Goal: Task Accomplishment & Management: Complete application form

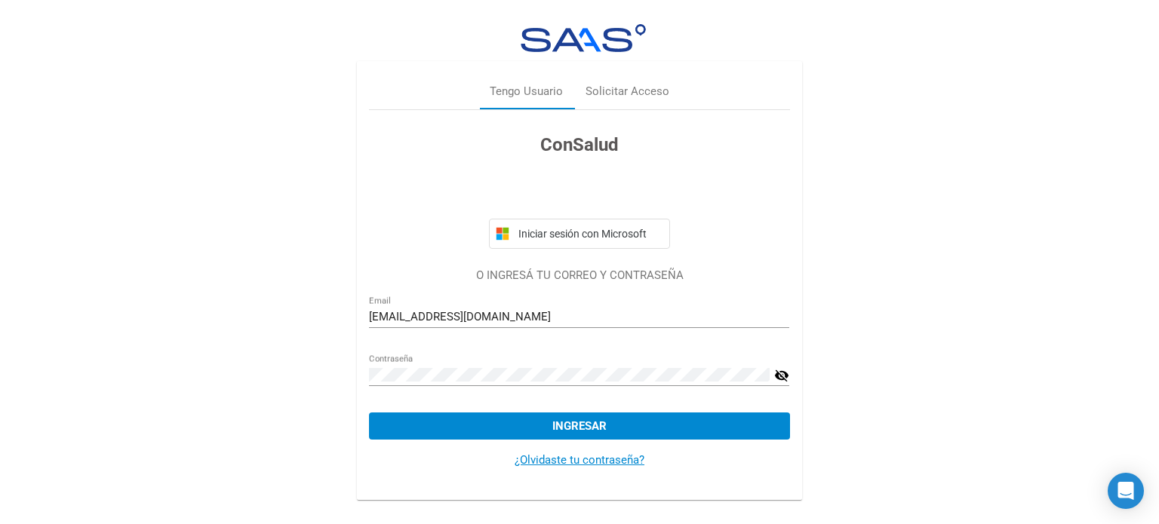
click at [776, 377] on mat-icon "visibility_off" at bounding box center [781, 376] width 15 height 18
click at [569, 419] on span "Ingresar" at bounding box center [579, 426] width 54 height 14
click at [574, 416] on button "Ingresar" at bounding box center [579, 426] width 420 height 27
click at [580, 414] on button "Ingresar" at bounding box center [579, 426] width 420 height 27
click at [548, 425] on button "Ingresar" at bounding box center [579, 426] width 420 height 27
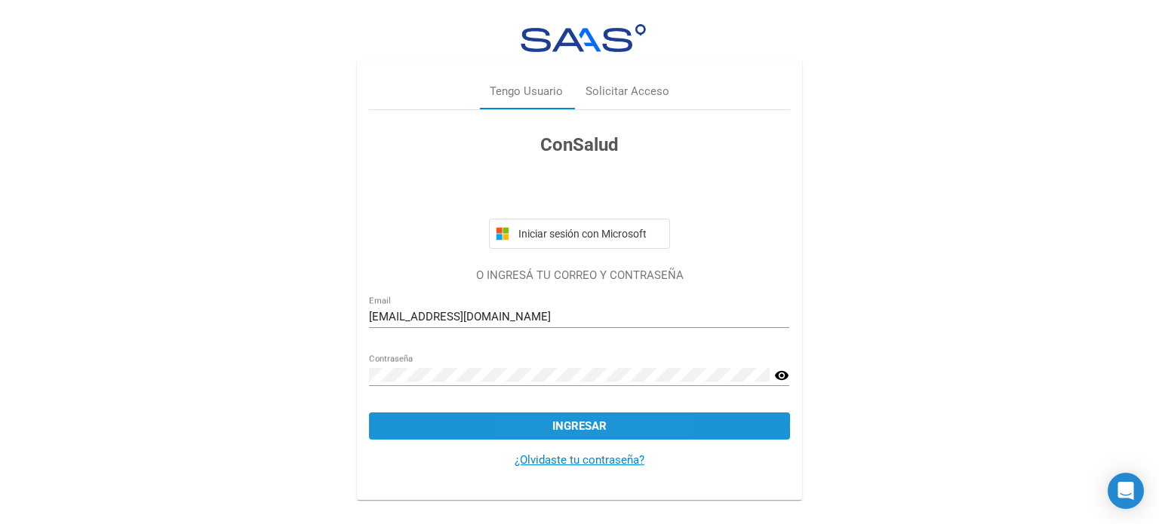
click at [548, 425] on button "Ingresar" at bounding box center [579, 426] width 420 height 27
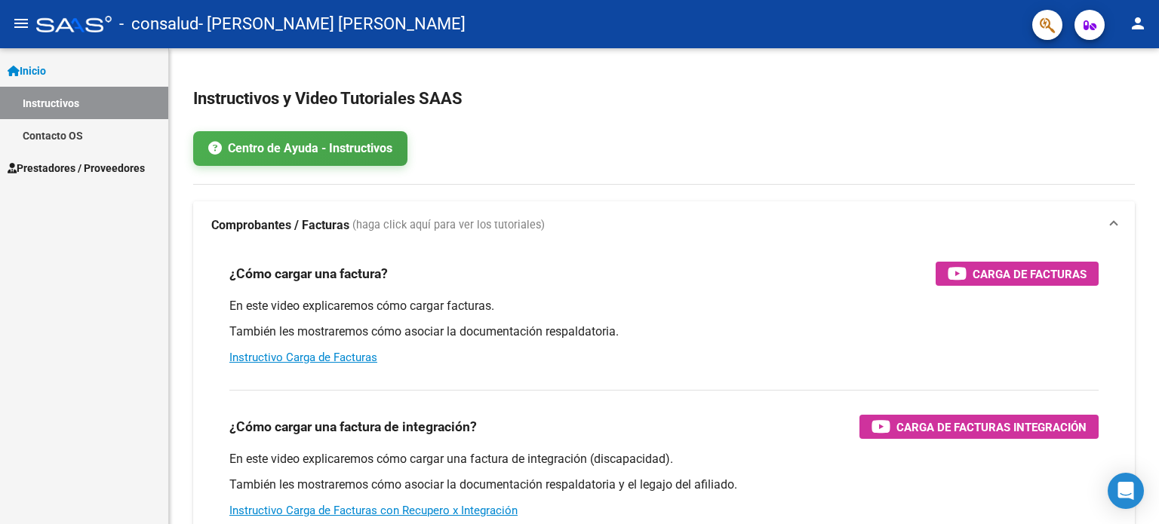
click at [99, 172] on span "Prestadores / Proveedores" at bounding box center [76, 168] width 137 height 17
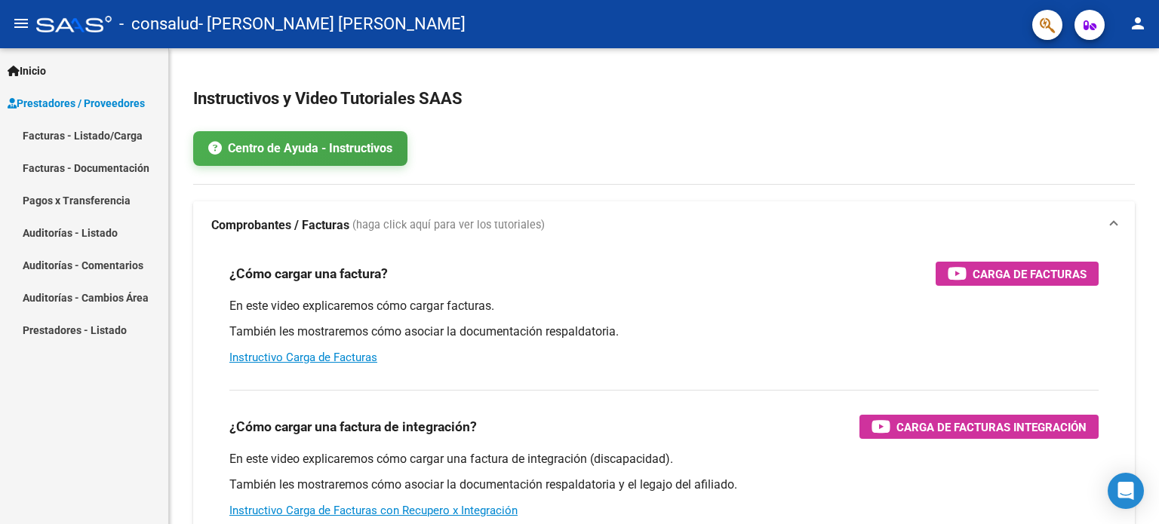
click at [92, 134] on link "Facturas - Listado/Carga" at bounding box center [84, 135] width 168 height 32
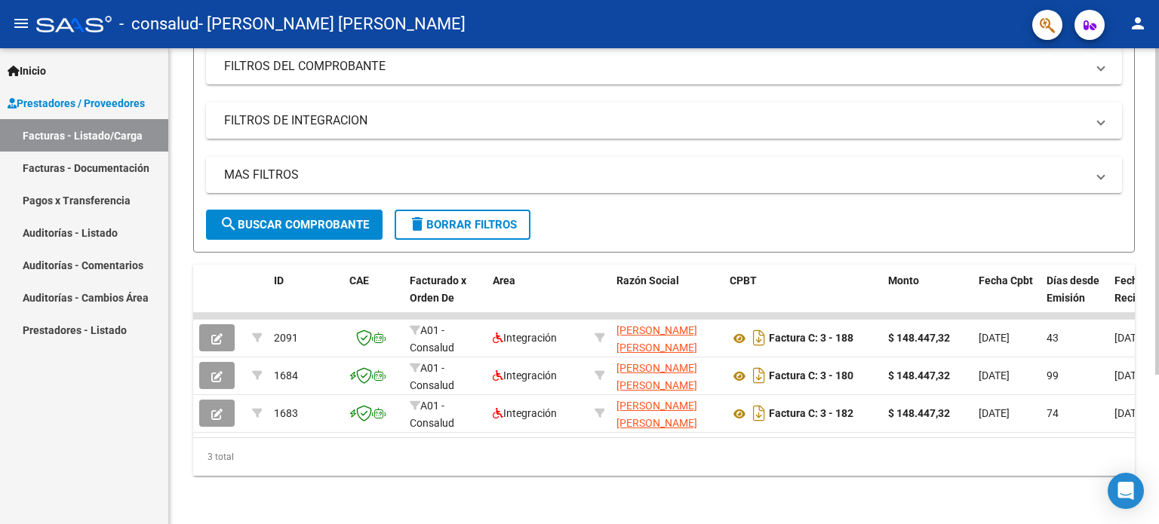
scroll to position [217, 0]
click at [1153, 288] on div "Video tutorial PRESTADORES -> Listado de CPBTs Emitidos por Prestadores / Prove…" at bounding box center [665, 182] width 993 height 684
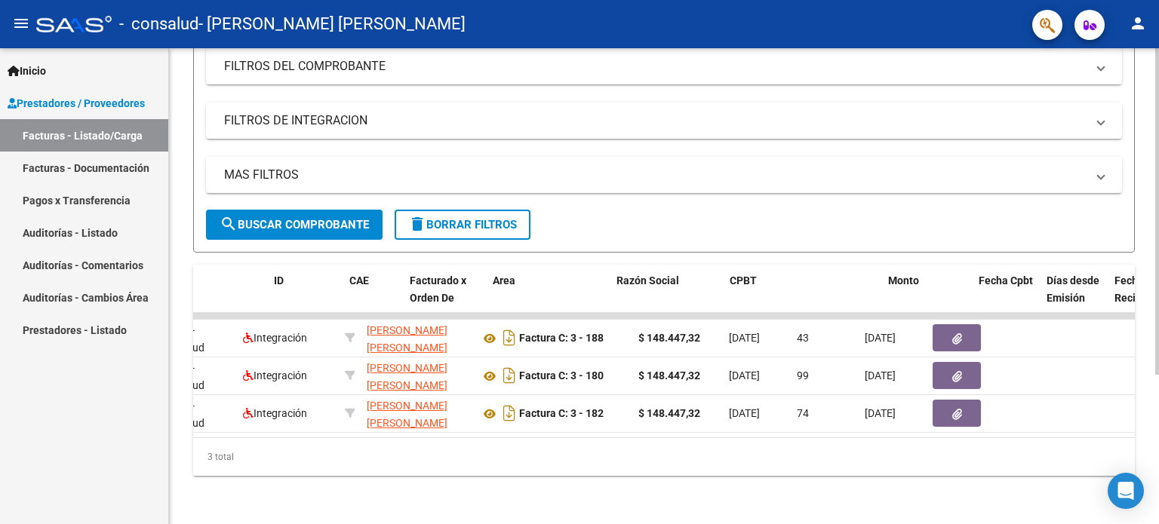
scroll to position [0, 0]
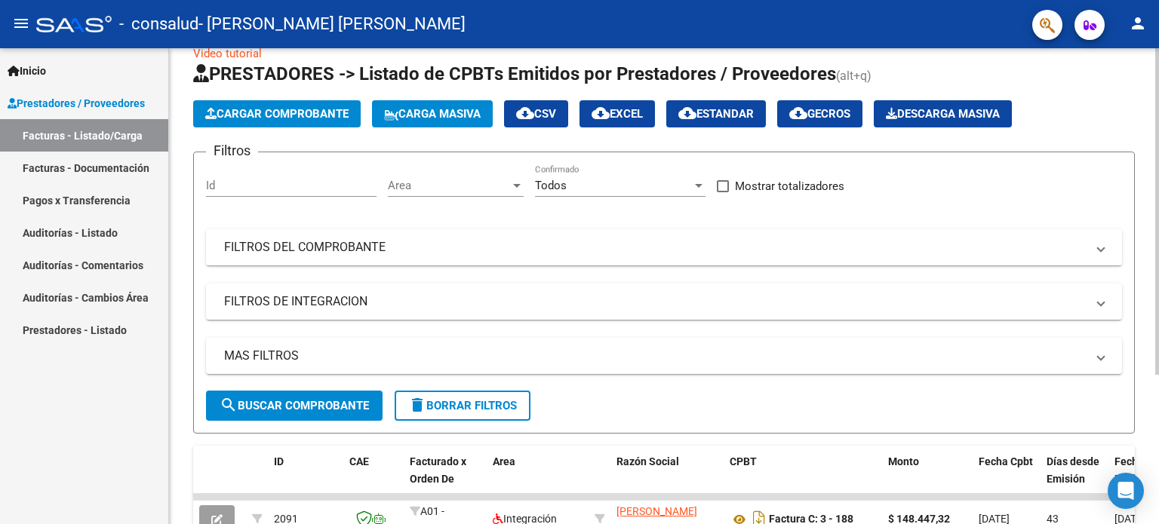
click at [1158, 244] on div at bounding box center [1157, 231] width 4 height 327
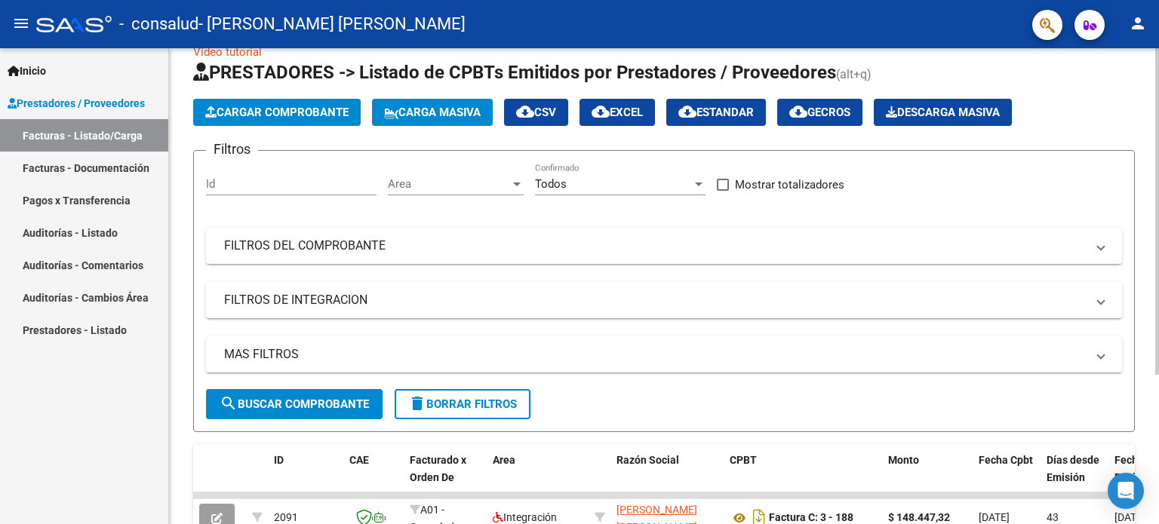
click at [302, 108] on span "Cargar Comprobante" at bounding box center [276, 113] width 143 height 14
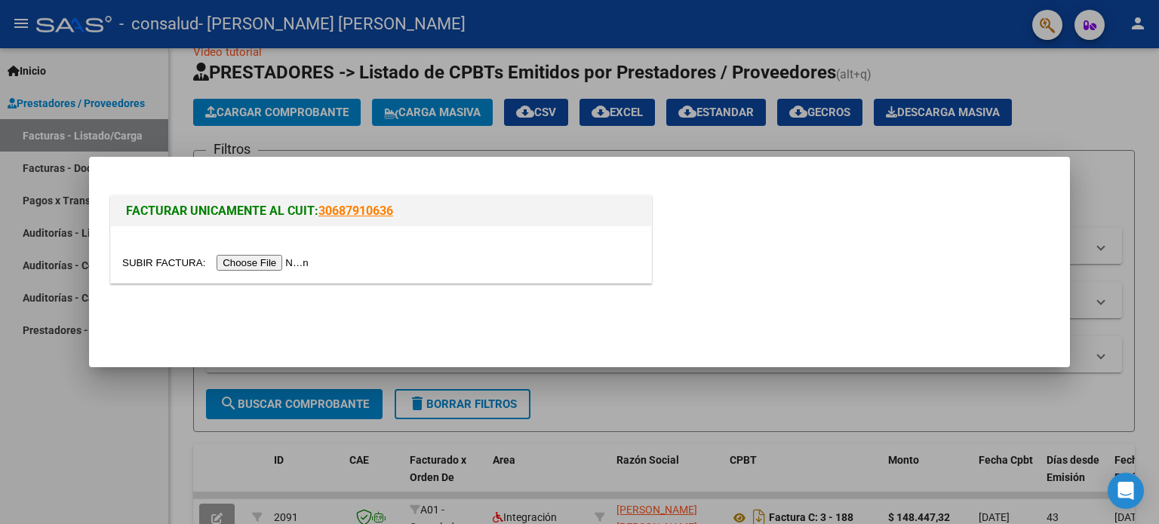
click at [232, 262] on input "file" at bounding box center [217, 263] width 191 height 16
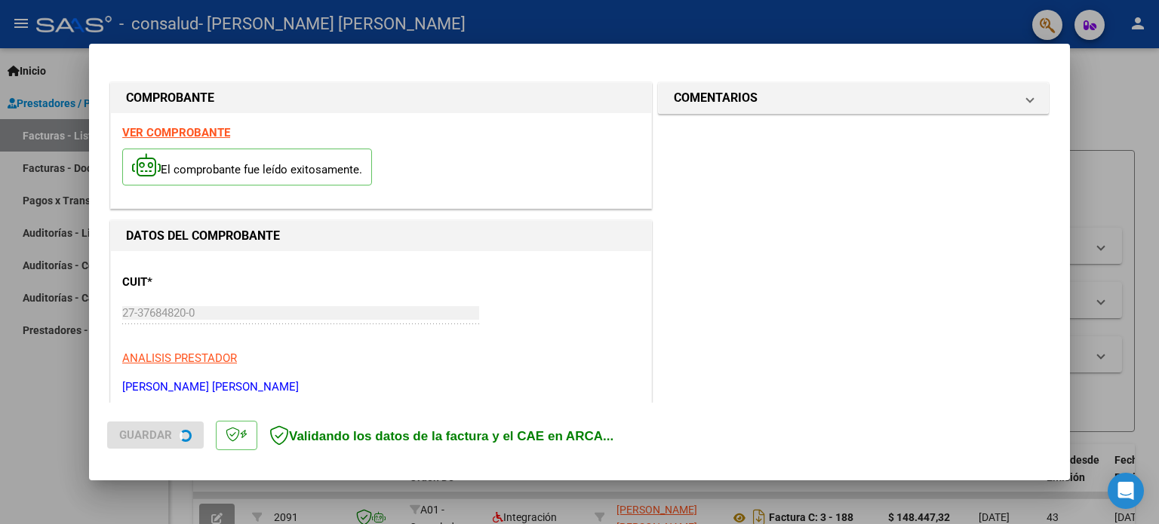
scroll to position [353, 0]
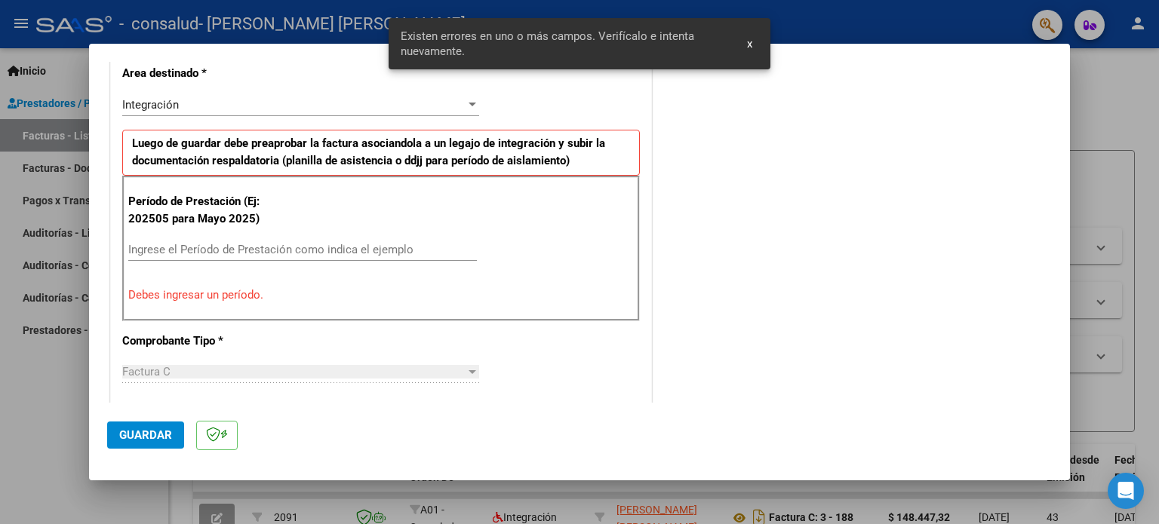
click at [331, 244] on input "Ingrese el Período de Prestación como indica el ejemplo" at bounding box center [302, 250] width 348 height 14
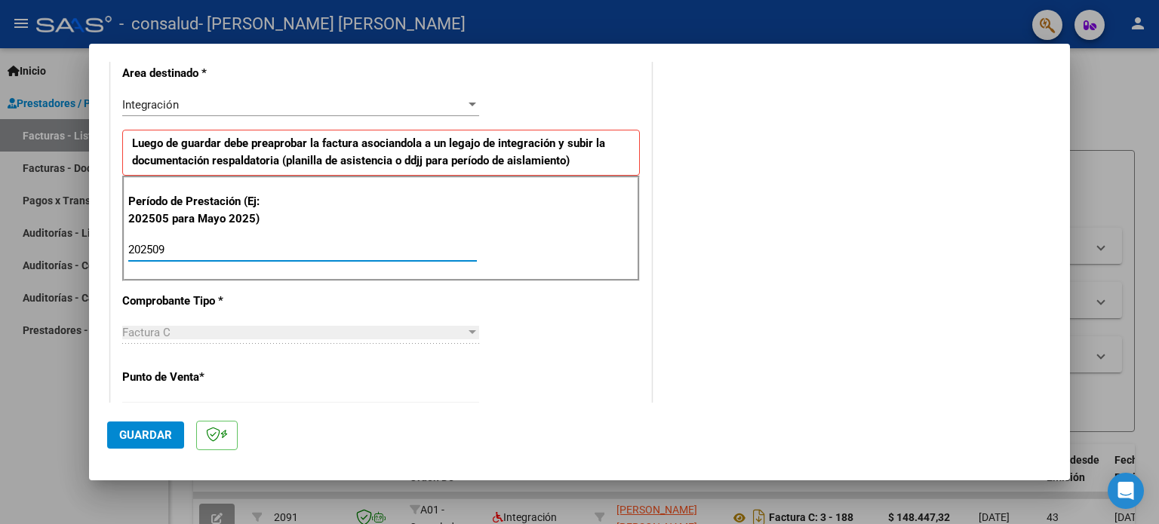
type input "202509"
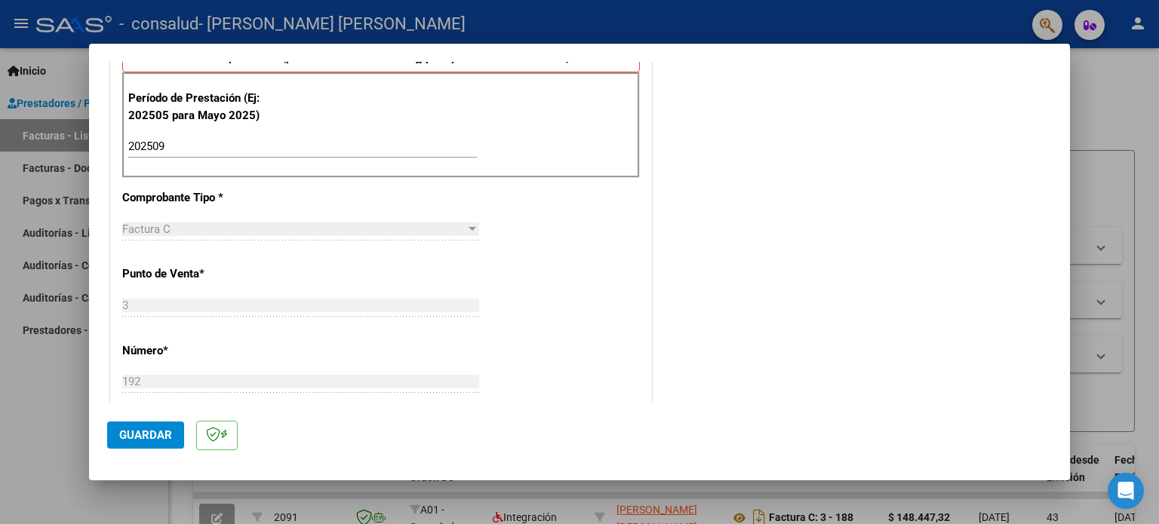
scroll to position [454, 0]
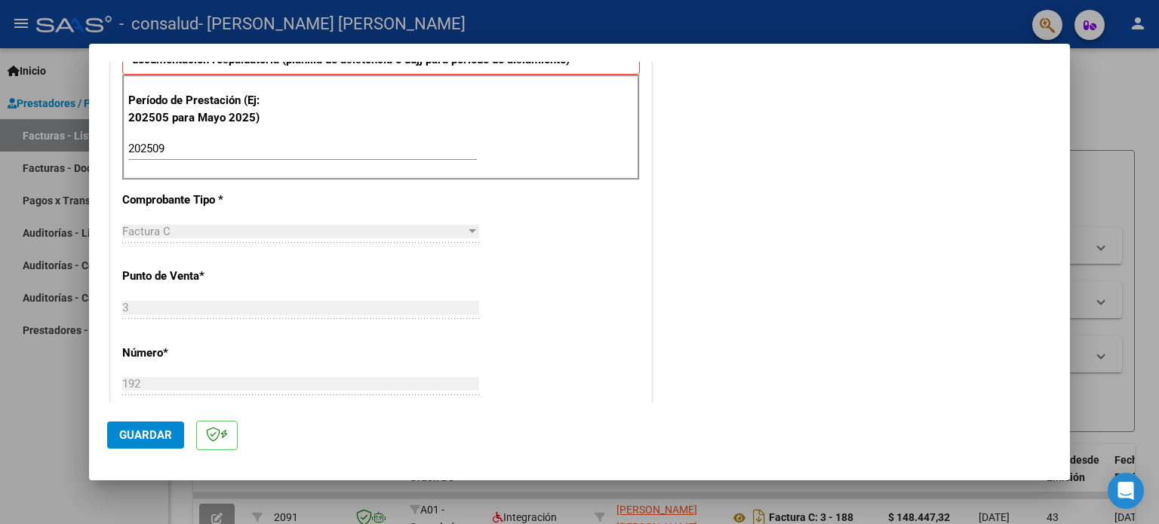
click at [158, 433] on span "Guardar" at bounding box center [145, 435] width 53 height 14
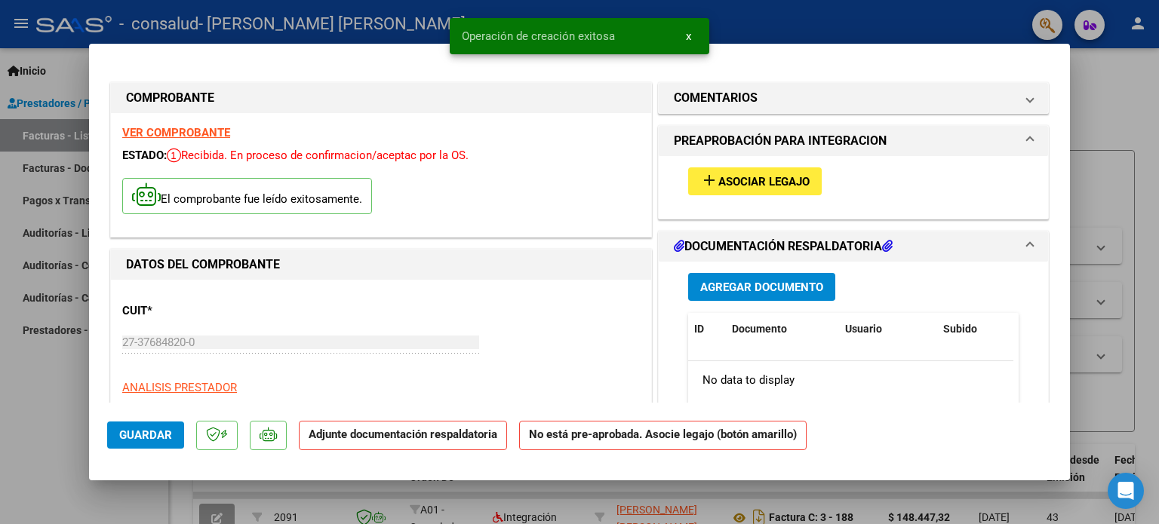
click at [736, 179] on span "Asociar Legajo" at bounding box center [763, 182] width 91 height 14
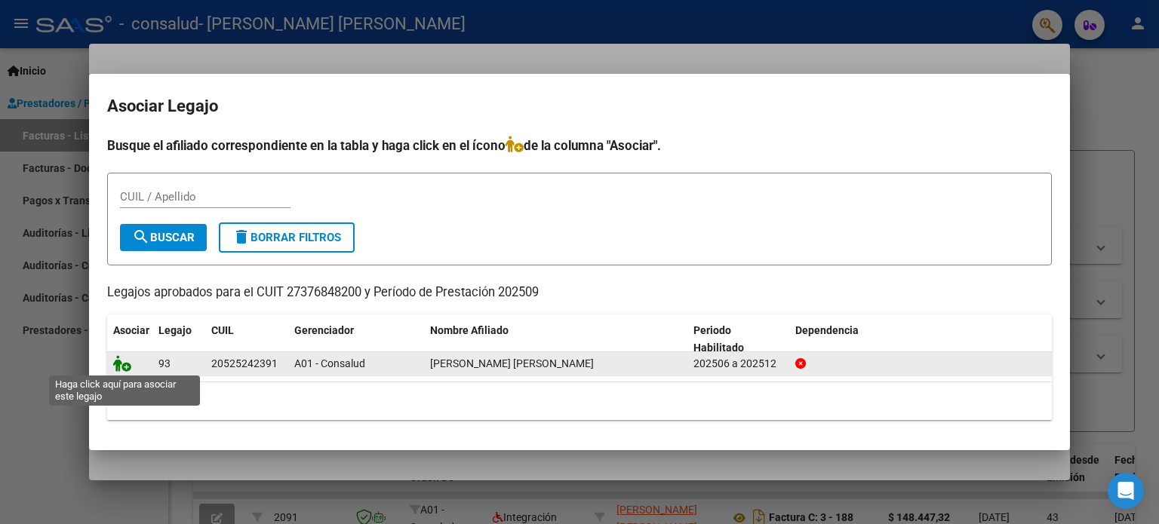
click at [120, 361] on icon at bounding box center [122, 363] width 18 height 17
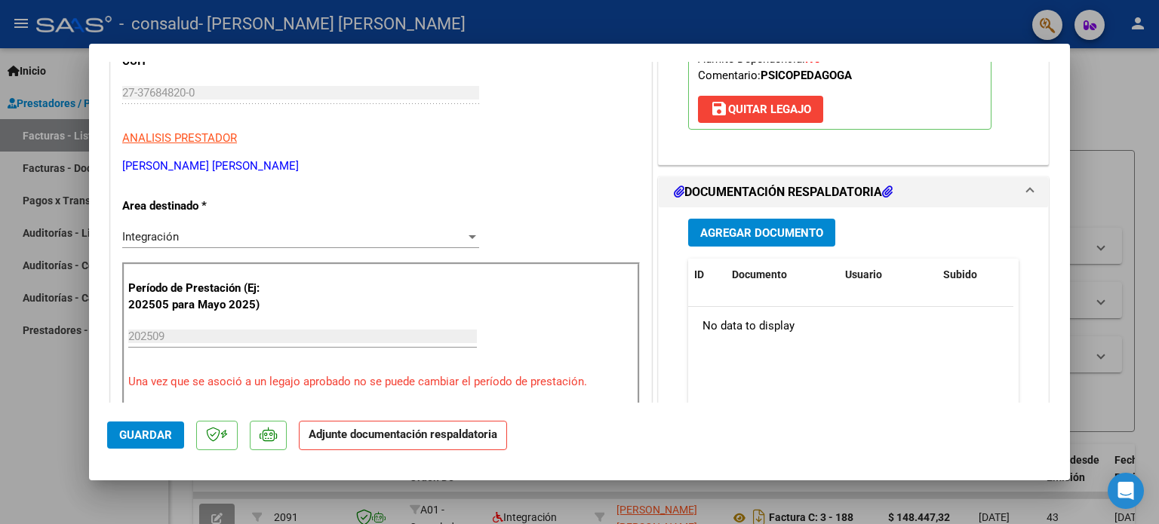
scroll to position [253, 0]
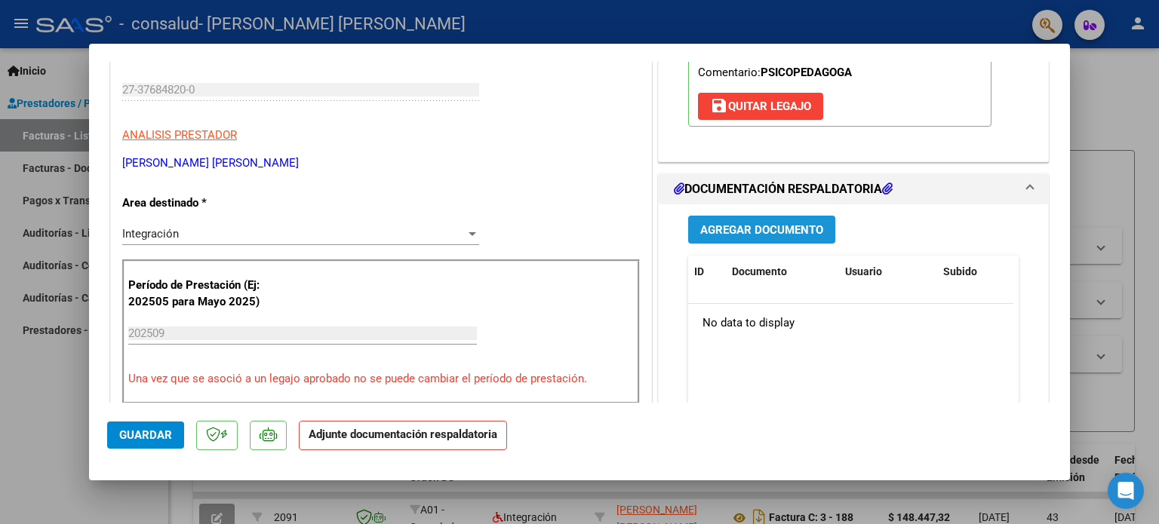
click at [778, 237] on button "Agregar Documento" at bounding box center [761, 230] width 147 height 28
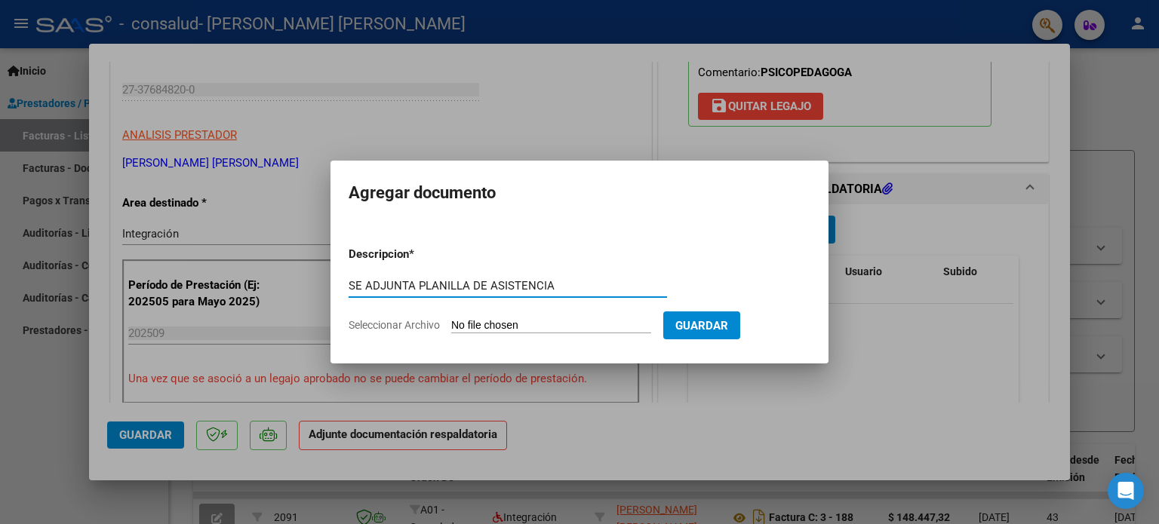
type input "SE ADJUNTA PLANILLA DE ASISTENCIA"
click at [571, 324] on input "Seleccionar Archivo" at bounding box center [551, 326] width 200 height 14
type input "C:\fakepath\P PSP SEP FRANCO BRUNO.pdf"
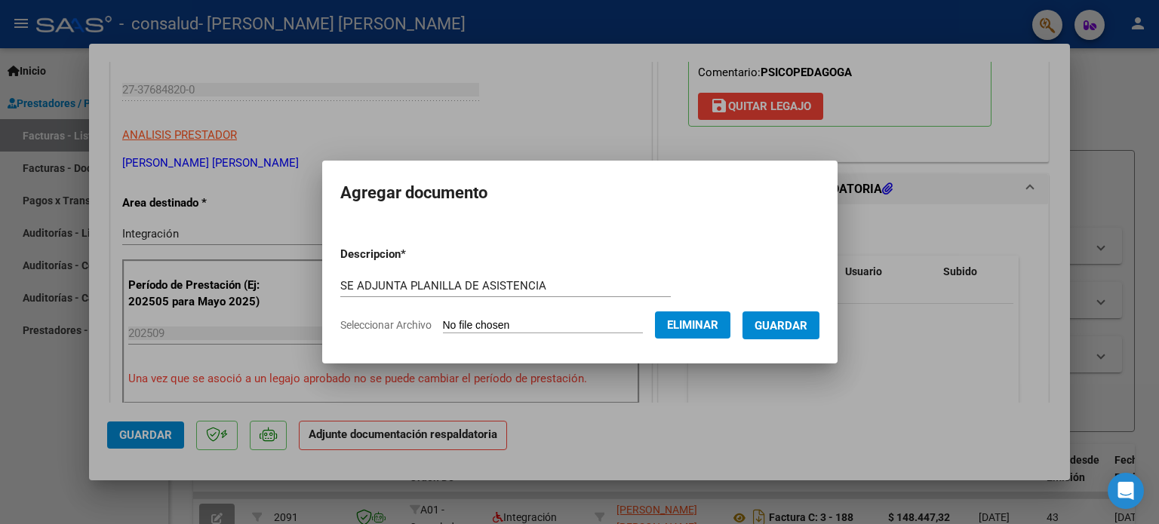
click at [781, 326] on span "Guardar" at bounding box center [780, 326] width 53 height 14
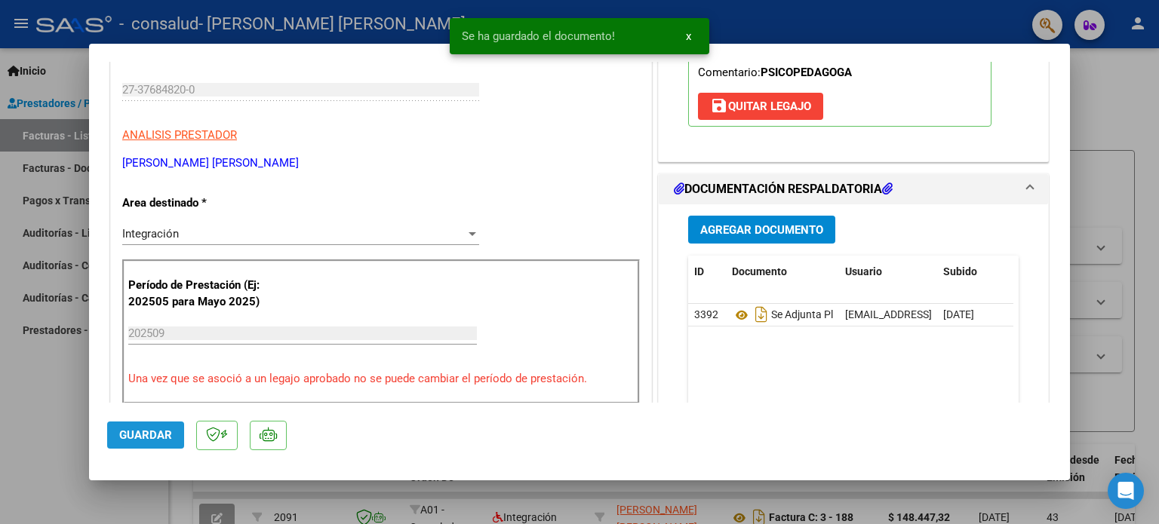
click at [149, 443] on button "Guardar" at bounding box center [145, 435] width 77 height 27
click at [1134, 113] on div at bounding box center [579, 262] width 1159 height 524
type input "$ 0,00"
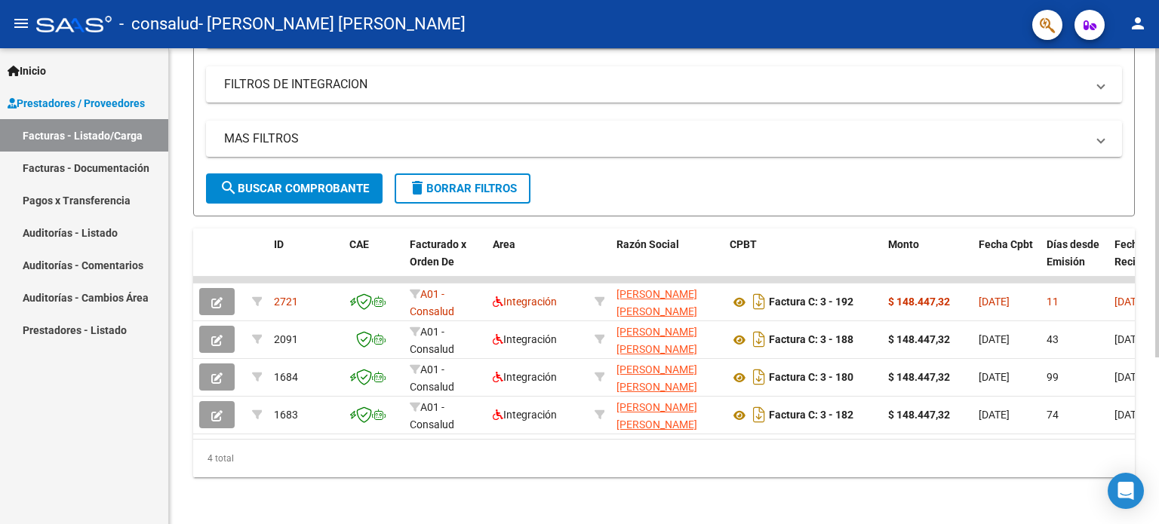
click at [1113, 265] on div "Video tutorial PRESTADORES -> Listado de CPBTs Emitidos por Prestadores / Prove…" at bounding box center [665, 165] width 993 height 722
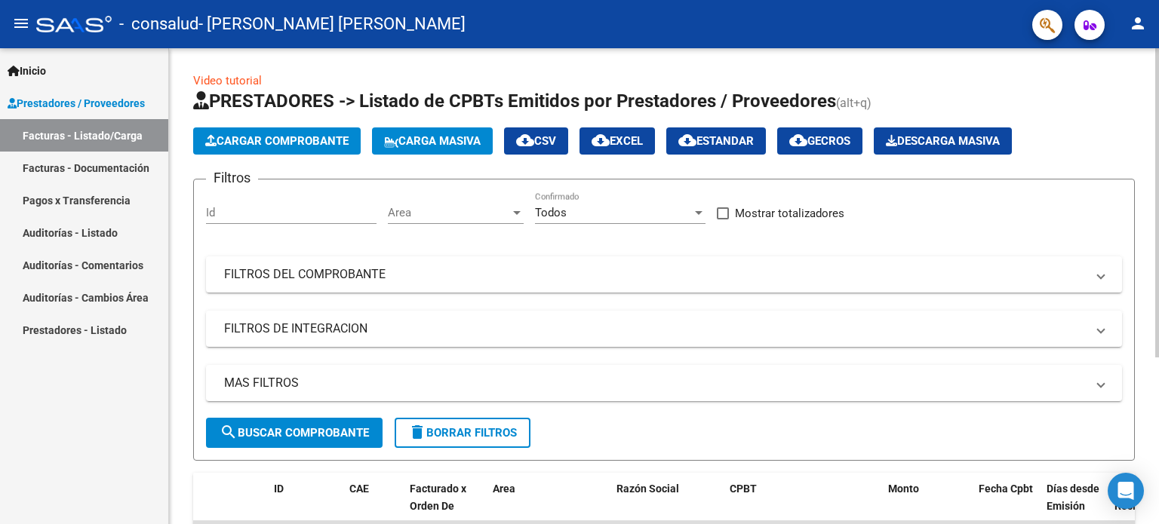
click at [1158, 64] on div at bounding box center [1157, 202] width 4 height 309
